Goal: Task Accomplishment & Management: Use online tool/utility

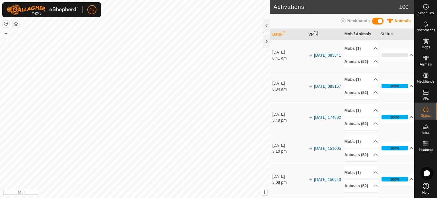
click at [267, 24] on div at bounding box center [266, 26] width 7 height 14
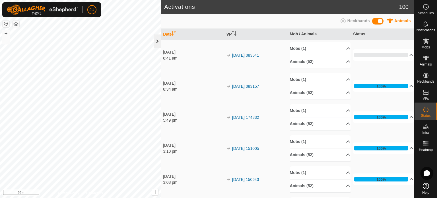
click at [158, 44] on div at bounding box center [157, 41] width 7 height 14
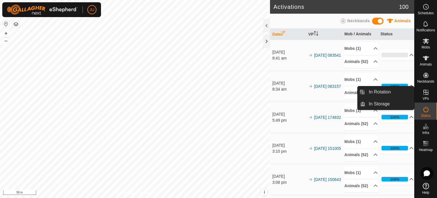
click at [426, 93] on icon at bounding box center [425, 92] width 7 height 7
click at [383, 92] on link "In Rotation" at bounding box center [389, 91] width 49 height 11
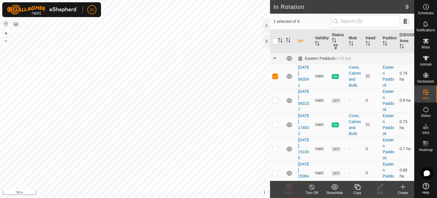
click at [357, 187] on icon at bounding box center [357, 186] width 7 height 7
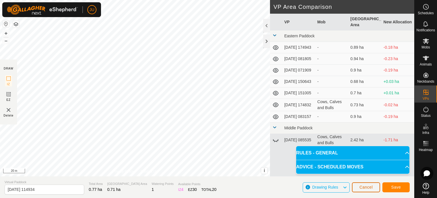
click at [366, 185] on span "Cancel" at bounding box center [365, 187] width 13 height 5
